Goal: Transaction & Acquisition: Purchase product/service

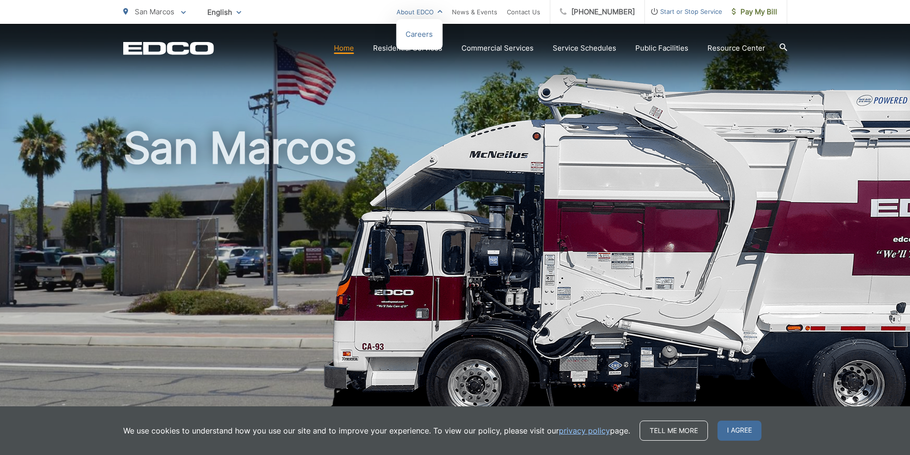
click at [442, 11] on link "About EDCO" at bounding box center [419, 11] width 46 height 11
click at [754, 12] on span "Pay My Bill" at bounding box center [754, 11] width 45 height 11
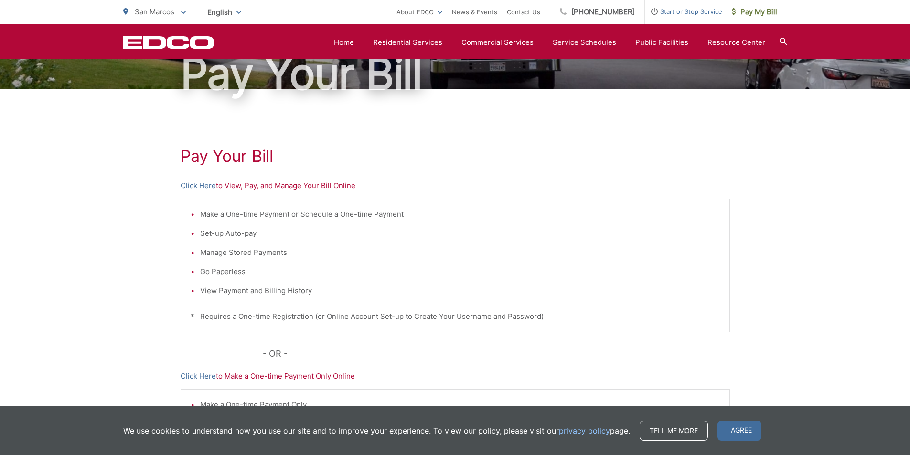
scroll to position [96, 0]
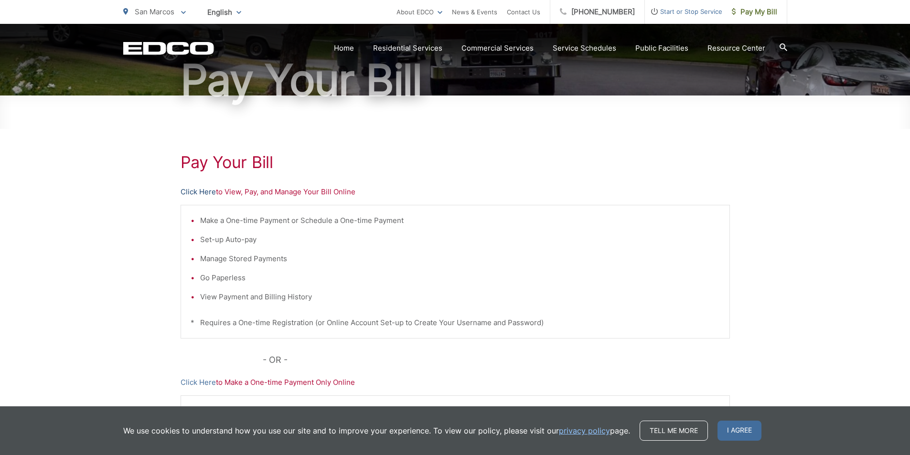
click at [201, 191] on link "Click Here" at bounding box center [198, 191] width 35 height 11
